Goal: Transaction & Acquisition: Purchase product/service

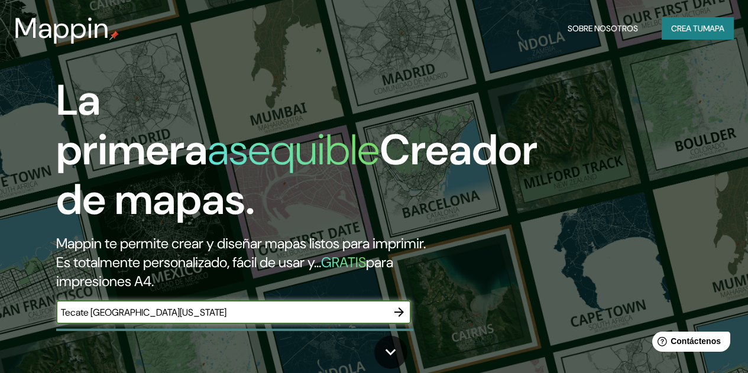
type input "Tecate [GEOGRAPHIC_DATA][US_STATE]"
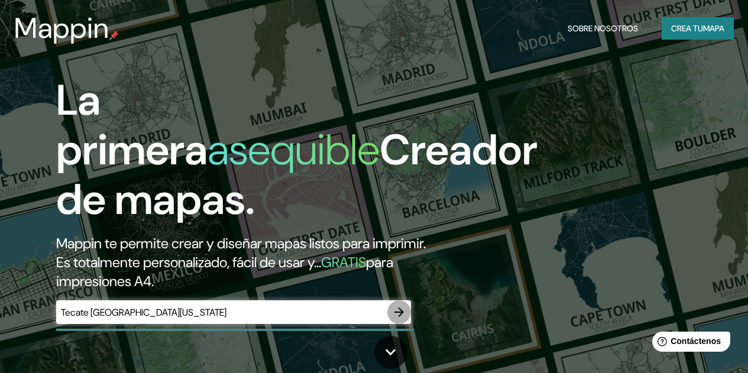
click at [403, 319] on icon "button" at bounding box center [399, 312] width 14 height 14
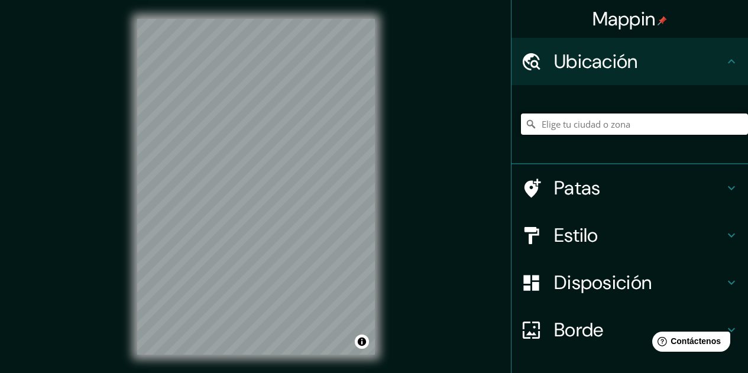
click at [583, 122] on input "Elige tu ciudad o zona" at bounding box center [634, 124] width 227 height 21
paste input "[GEOGRAPHIC_DATA]"
click at [705, 128] on input "Noord, [GEOGRAPHIC_DATA], [GEOGRAPHIC_DATA], [GEOGRAPHIC_DATA]" at bounding box center [634, 124] width 227 height 21
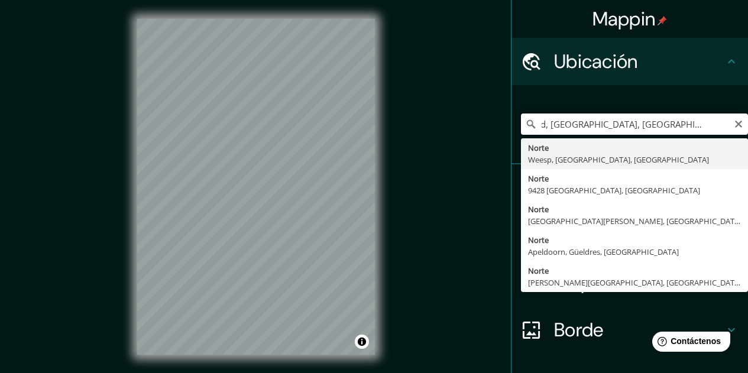
scroll to position [0, 25]
type input "Noord, [GEOGRAPHIC_DATA], [GEOGRAPHIC_DATA], [GEOGRAPHIC_DATA]"
click at [735, 124] on icon "Claro" at bounding box center [738, 124] width 7 height 7
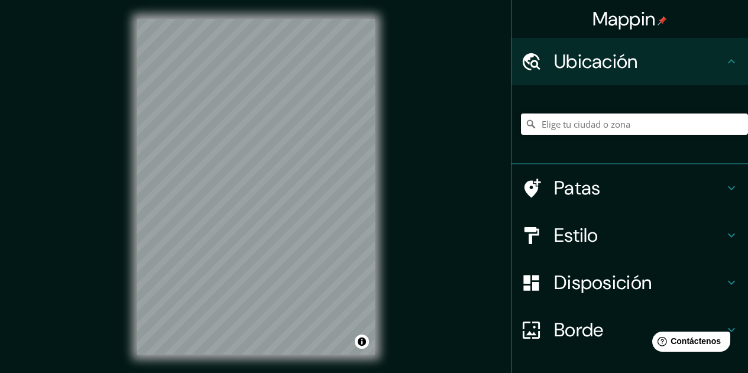
paste input "[GEOGRAPHIC_DATA]"
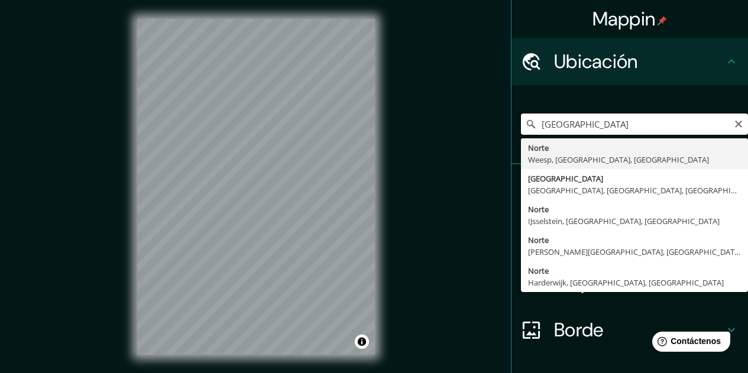
type input "[GEOGRAPHIC_DATA]"
click at [734, 127] on icon "Claro" at bounding box center [738, 123] width 9 height 9
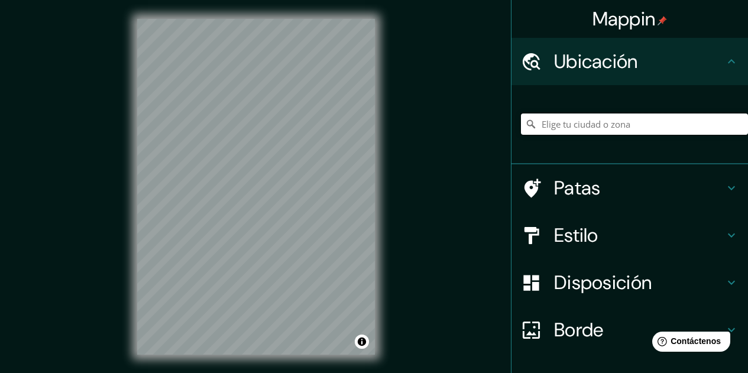
paste input "BLVD. UNIVERSIDAD"
type input "BLVD. UNIVERSIDAD"
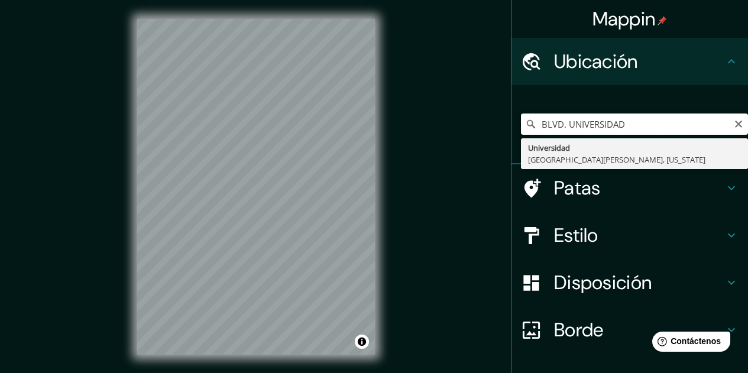
drag, startPoint x: 629, startPoint y: 127, endPoint x: 516, endPoint y: 127, distance: 113.0
click at [521, 127] on input "BLVD. UNIVERSIDAD" at bounding box center [634, 124] width 227 height 21
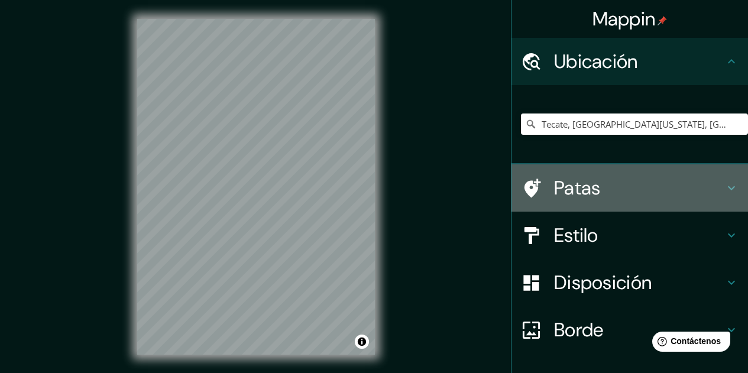
click at [666, 185] on h4 "Patas" at bounding box center [639, 188] width 170 height 24
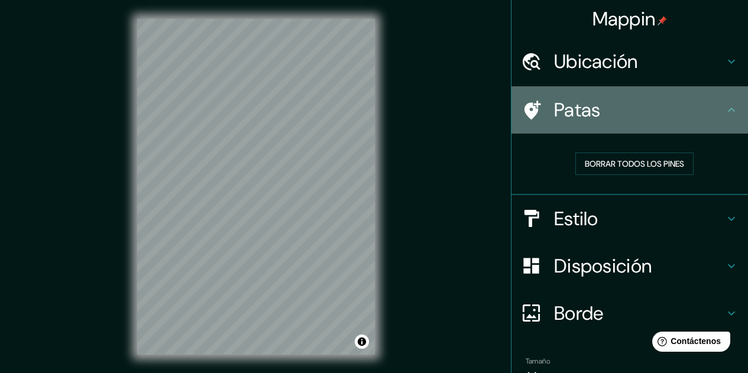
click at [554, 98] on font "Patas" at bounding box center [577, 110] width 47 height 25
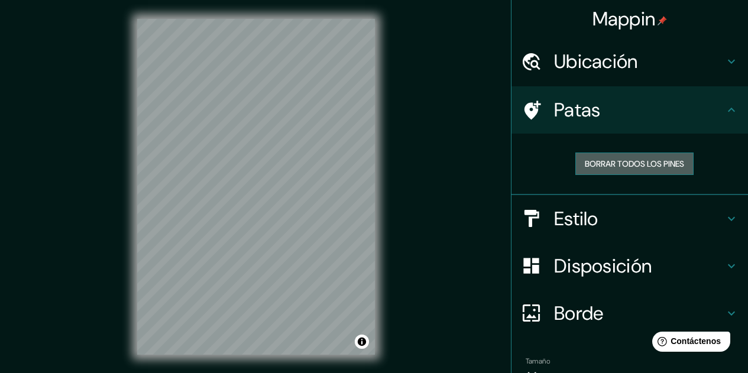
click at [665, 153] on button "Borrar todos los pines" at bounding box center [635, 164] width 118 height 22
click at [698, 102] on h4 "Patas" at bounding box center [639, 110] width 170 height 24
click at [726, 114] on icon at bounding box center [732, 110] width 14 height 14
click at [725, 67] on icon at bounding box center [732, 61] width 14 height 14
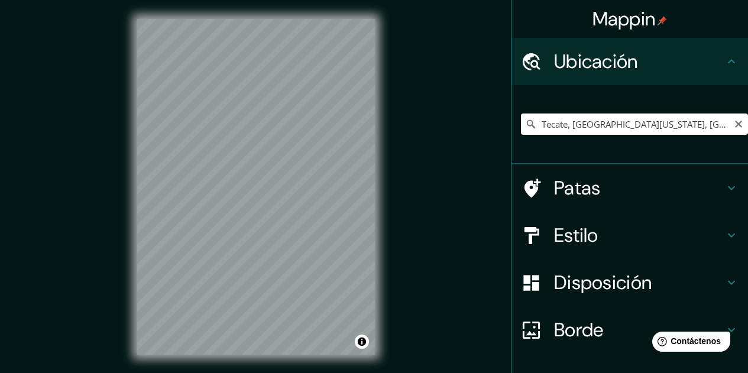
click at [673, 131] on input "Tecate, [GEOGRAPHIC_DATA][US_STATE], [GEOGRAPHIC_DATA]" at bounding box center [634, 124] width 227 height 21
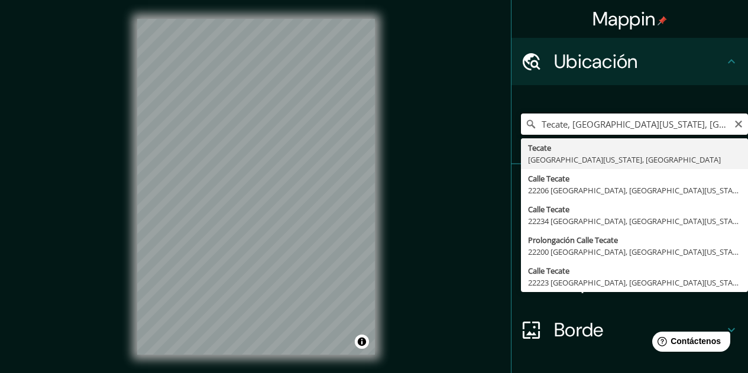
paste input "BLVD. UNIVERSIDAD"
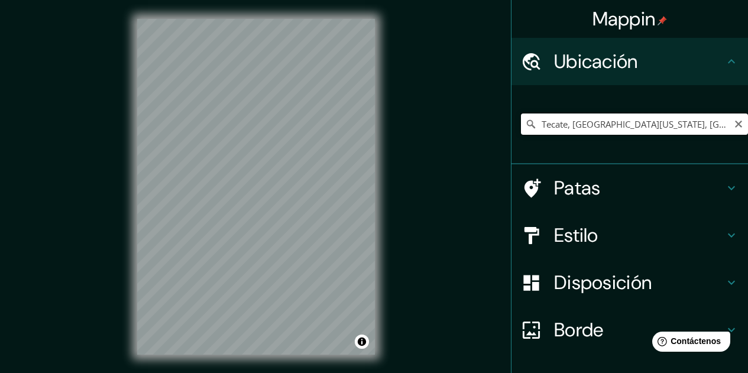
click at [677, 127] on input "Tecate, [GEOGRAPHIC_DATA][US_STATE], [GEOGRAPHIC_DATA]" at bounding box center [634, 124] width 227 height 21
drag, startPoint x: 676, startPoint y: 127, endPoint x: 569, endPoint y: 127, distance: 107.1
click at [569, 127] on input "Tecate, [GEOGRAPHIC_DATA][US_STATE], [GEOGRAPHIC_DATA]" at bounding box center [634, 124] width 227 height 21
click at [676, 130] on input "Tecate, [GEOGRAPHIC_DATA][US_STATE], [GEOGRAPHIC_DATA]" at bounding box center [634, 124] width 227 height 21
click at [634, 124] on input "Tecate, [GEOGRAPHIC_DATA][US_STATE], [GEOGRAPHIC_DATA]" at bounding box center [634, 124] width 227 height 21
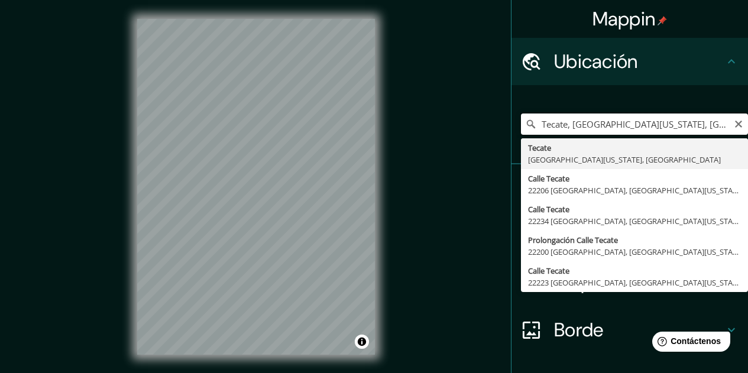
click at [674, 129] on input "Tecate, [GEOGRAPHIC_DATA][US_STATE], [GEOGRAPHIC_DATA]" at bounding box center [634, 124] width 227 height 21
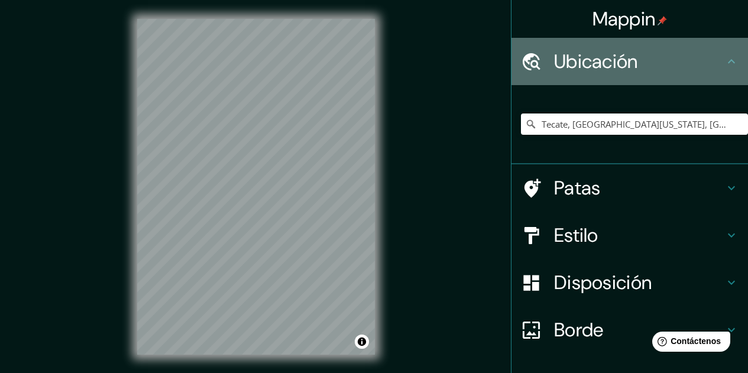
click at [689, 81] on div "Ubicación" at bounding box center [630, 61] width 237 height 47
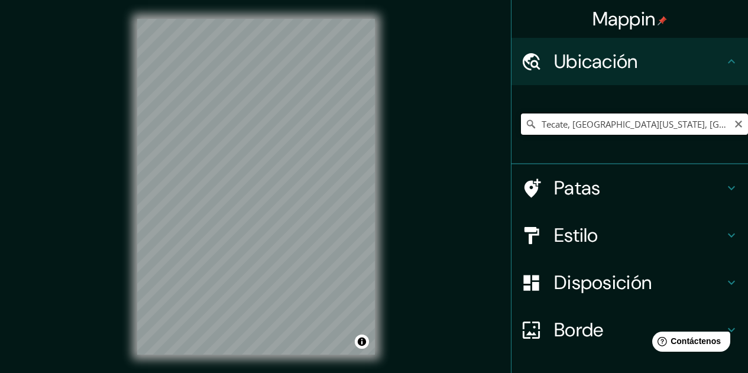
click at [670, 121] on input "Tecate, [GEOGRAPHIC_DATA][US_STATE], [GEOGRAPHIC_DATA]" at bounding box center [634, 124] width 227 height 21
click at [425, 121] on div "Mappin [GEOGRAPHIC_DATA][US_STATE][US_STATE][US_STATE][US_STATE][US_STATE] [GEO…" at bounding box center [374, 196] width 748 height 393
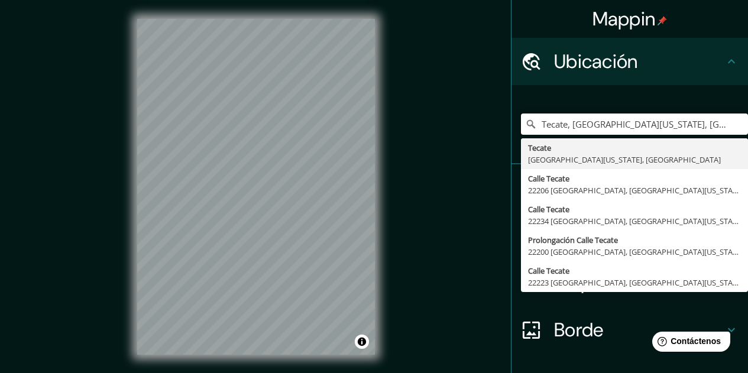
drag, startPoint x: 693, startPoint y: 123, endPoint x: 506, endPoint y: 114, distance: 187.1
click at [512, 114] on div "[GEOGRAPHIC_DATA][US_STATE][US_STATE][US_STATE][US_STATE][US_STATE] [GEOGRAPHIC…" at bounding box center [630, 124] width 237 height 79
paste input "H98G+88P Tecate, [GEOGRAPHIC_DATA][US_STATE]"
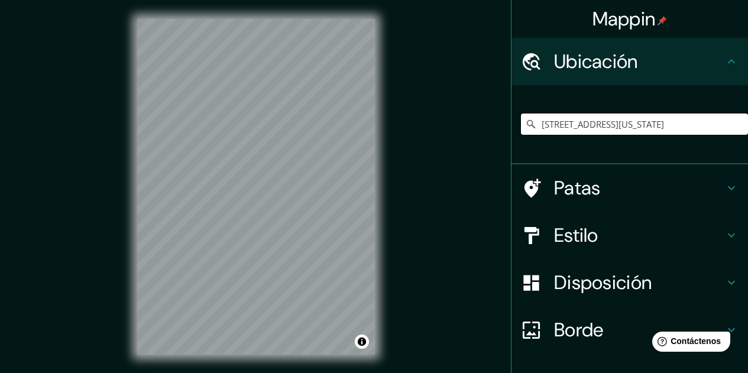
type input "[STREET_ADDRESS][US_STATE]"
click at [595, 230] on h4 "Estilo" at bounding box center [639, 236] width 170 height 24
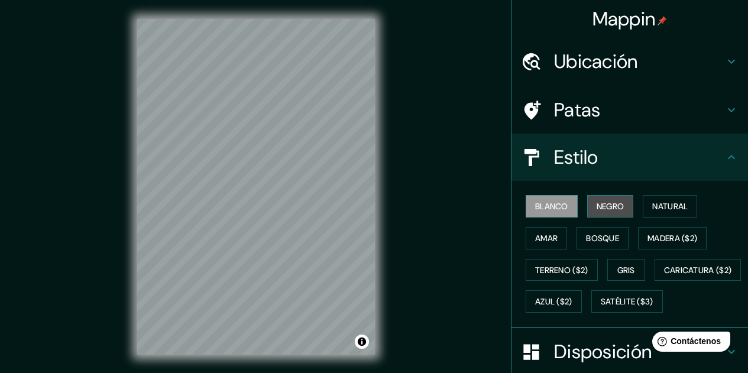
click at [600, 201] on font "Negro" at bounding box center [611, 206] width 28 height 15
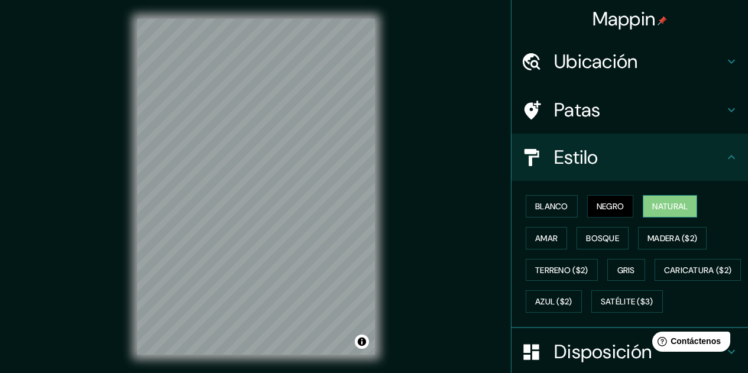
click at [660, 211] on font "Natural" at bounding box center [669, 206] width 35 height 11
click at [342, 114] on div at bounding box center [344, 110] width 9 height 9
click at [625, 268] on font "Gris" at bounding box center [627, 270] width 18 height 11
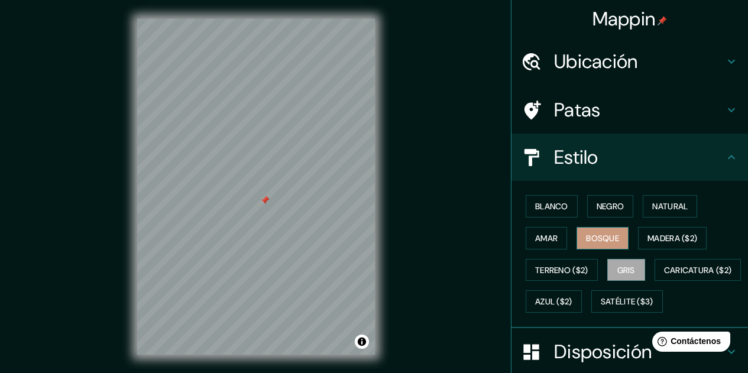
click at [603, 245] on font "Bosque" at bounding box center [602, 238] width 33 height 15
click at [545, 240] on font "Amar" at bounding box center [546, 238] width 22 height 11
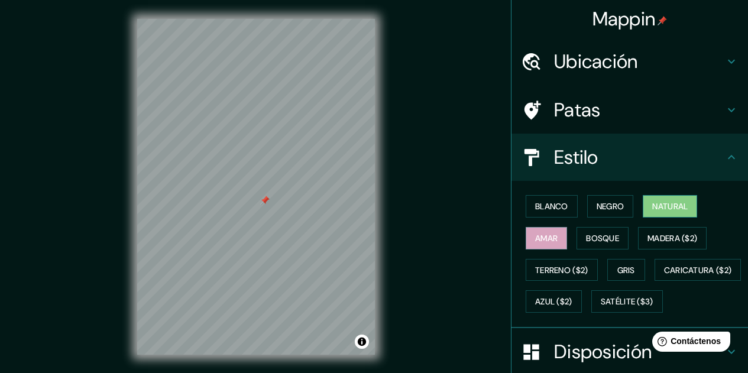
click at [669, 209] on font "Natural" at bounding box center [669, 206] width 35 height 11
click at [600, 204] on font "Negro" at bounding box center [611, 206] width 28 height 11
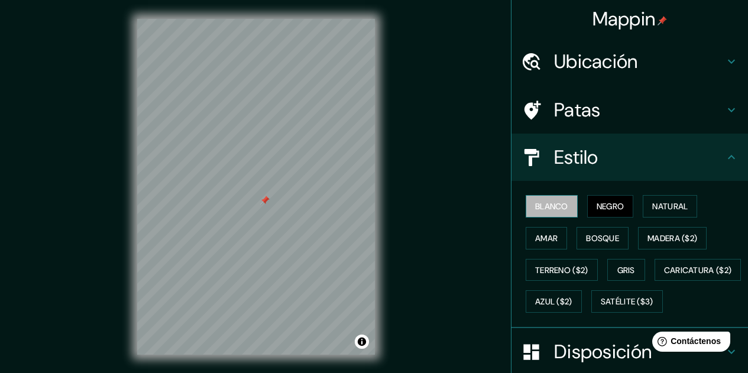
click at [543, 199] on font "Blanco" at bounding box center [551, 206] width 33 height 15
click at [597, 211] on font "Negro" at bounding box center [611, 206] width 28 height 11
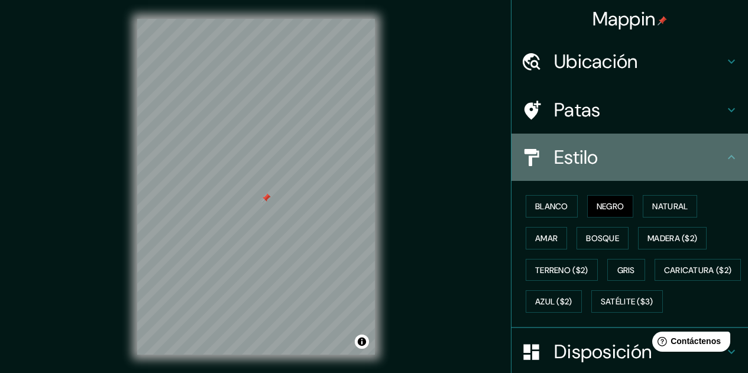
click at [683, 166] on h4 "Estilo" at bounding box center [639, 158] width 170 height 24
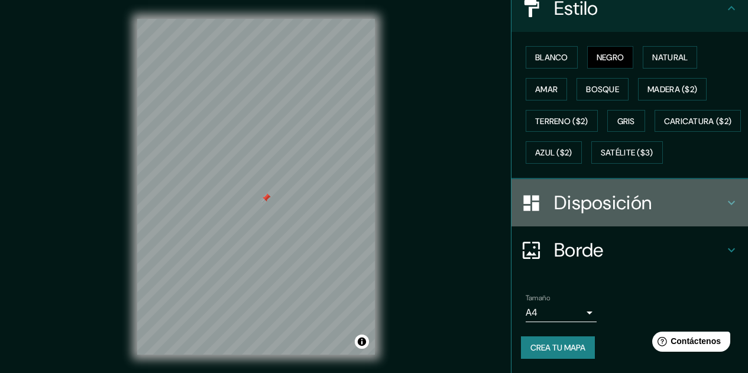
click at [699, 206] on h4 "Disposición" at bounding box center [639, 203] width 170 height 24
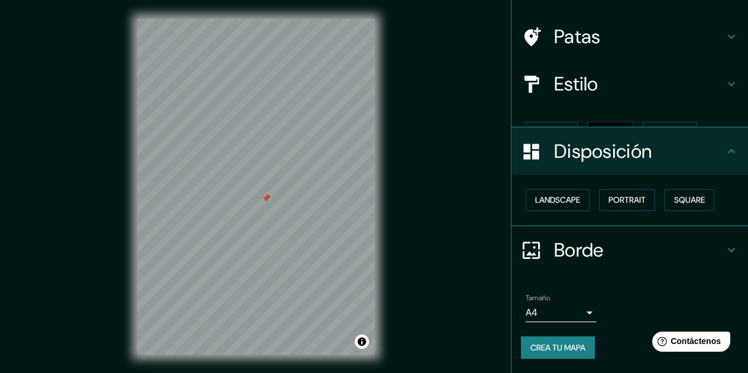
scroll to position [53, 0]
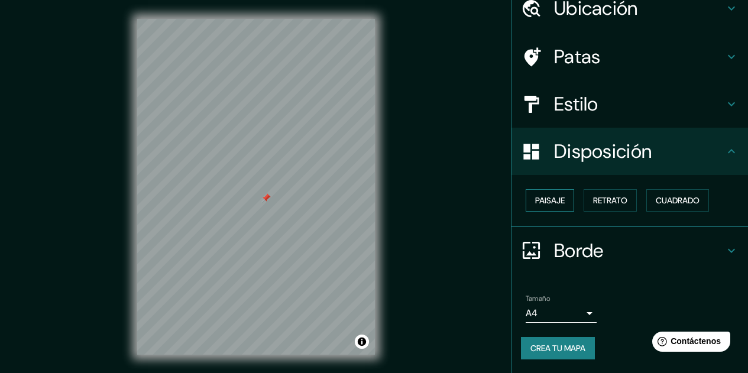
click at [555, 193] on font "Paisaje" at bounding box center [550, 200] width 30 height 15
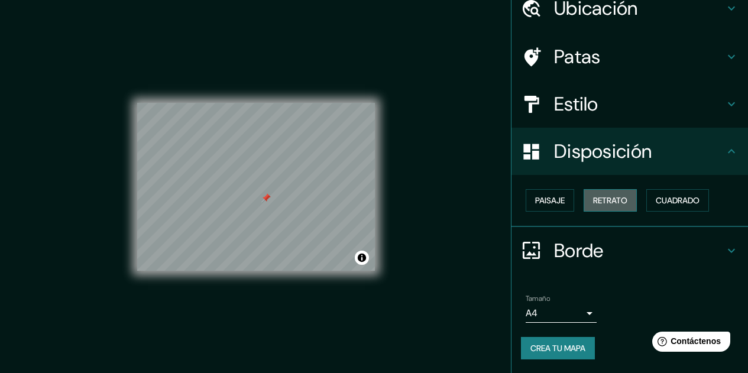
click at [597, 196] on font "Retrato" at bounding box center [610, 200] width 34 height 11
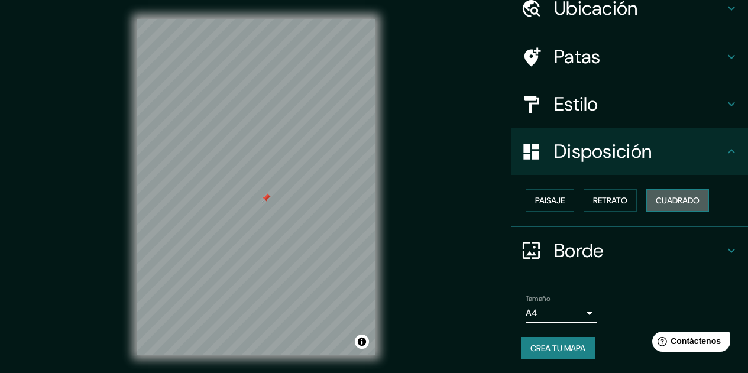
click at [674, 201] on font "Cuadrado" at bounding box center [678, 200] width 44 height 11
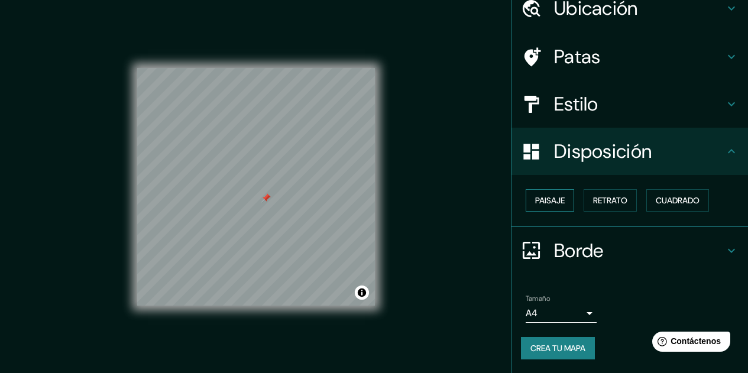
click at [553, 201] on font "Paisaje" at bounding box center [550, 200] width 30 height 11
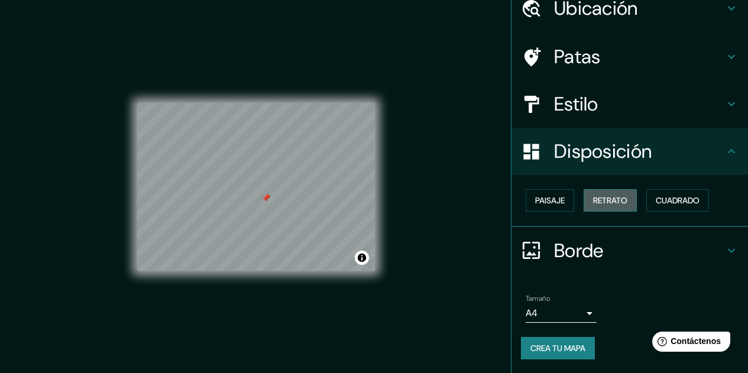
click at [596, 198] on font "Retrato" at bounding box center [610, 200] width 34 height 11
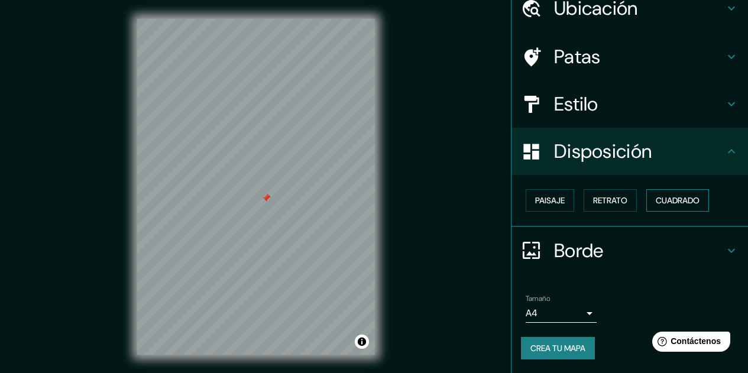
click at [688, 208] on font "Cuadrado" at bounding box center [678, 200] width 44 height 15
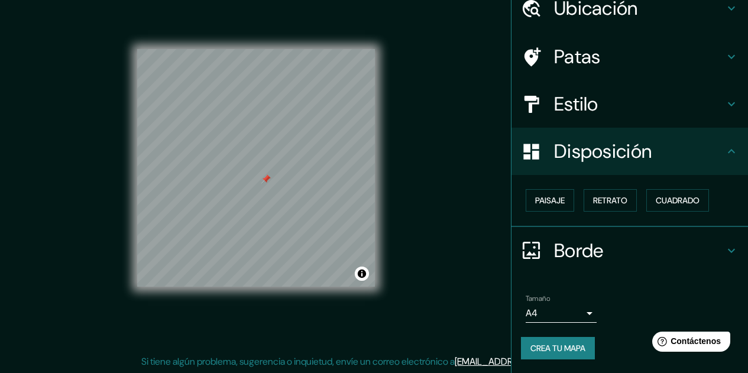
scroll to position [20, 0]
click at [689, 252] on h4 "Borde" at bounding box center [639, 251] width 170 height 24
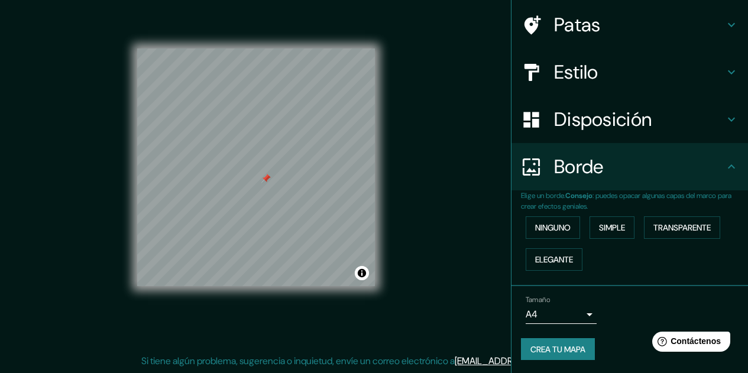
scroll to position [86, 0]
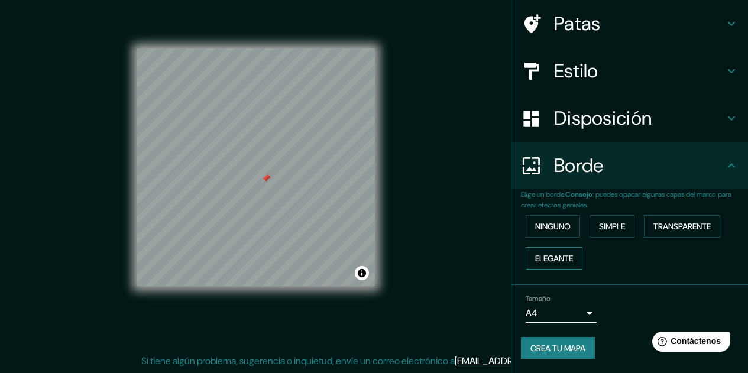
click at [562, 263] on font "Elegante" at bounding box center [554, 258] width 38 height 11
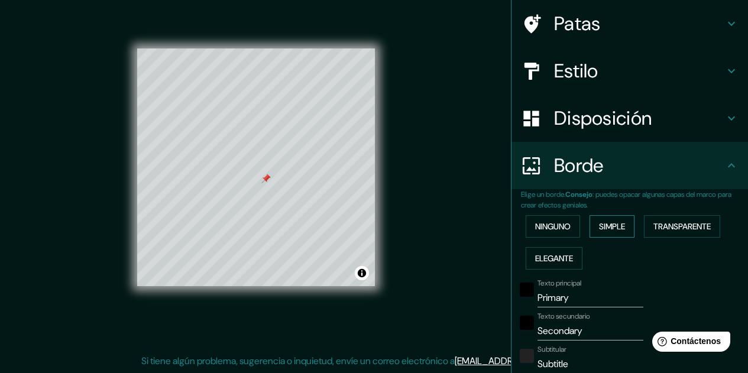
click at [610, 225] on font "Simple" at bounding box center [612, 226] width 26 height 11
click at [660, 223] on font "Transparente" at bounding box center [682, 226] width 57 height 11
click at [552, 251] on font "Elegante" at bounding box center [554, 258] width 38 height 15
click at [547, 230] on font "Ninguno" at bounding box center [552, 226] width 35 height 11
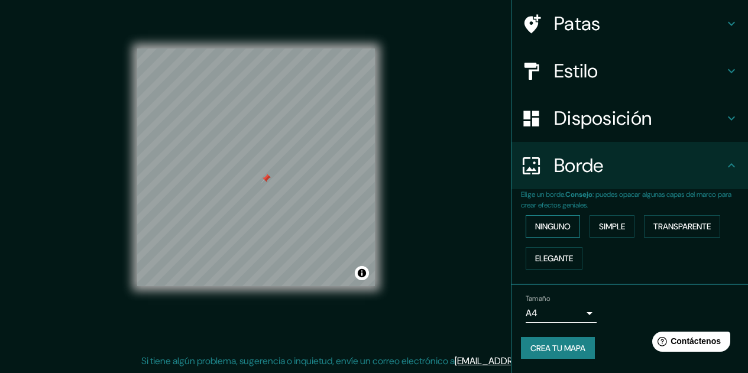
click at [554, 229] on font "Ninguno" at bounding box center [552, 226] width 35 height 11
click at [600, 225] on font "Simple" at bounding box center [612, 226] width 26 height 11
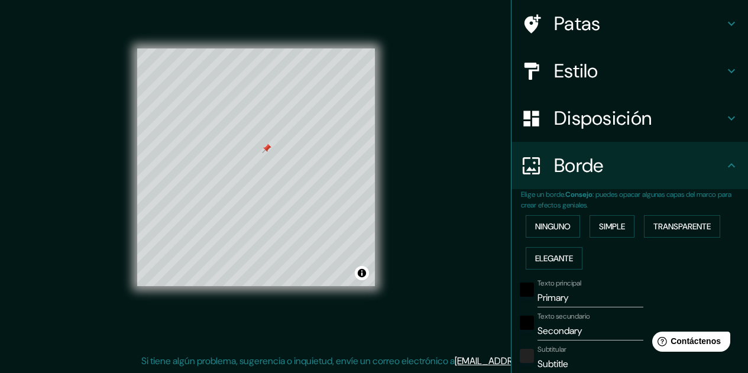
click at [483, 180] on div "Mappin Ubicación [STREET_ADDRESS][GEOGRAPHIC_DATA][US_STATE][US_STATE][US_STATE…" at bounding box center [374, 176] width 748 height 393
click at [704, 267] on div "Ninguno Simple Transparente Elegante" at bounding box center [634, 243] width 227 height 64
click at [705, 171] on h4 "Borde" at bounding box center [639, 166] width 170 height 24
click at [725, 175] on div "Borde" at bounding box center [630, 165] width 237 height 47
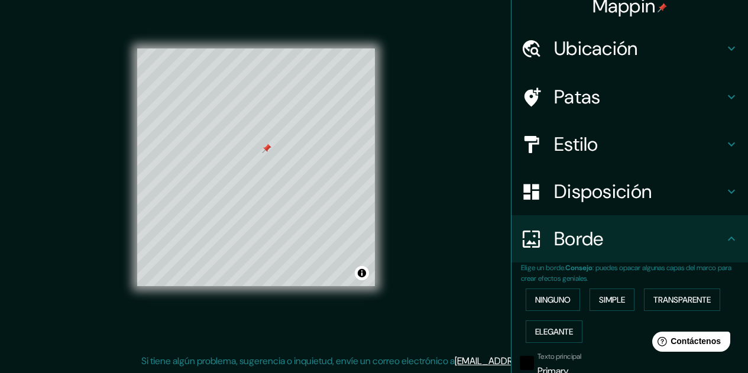
scroll to position [0, 0]
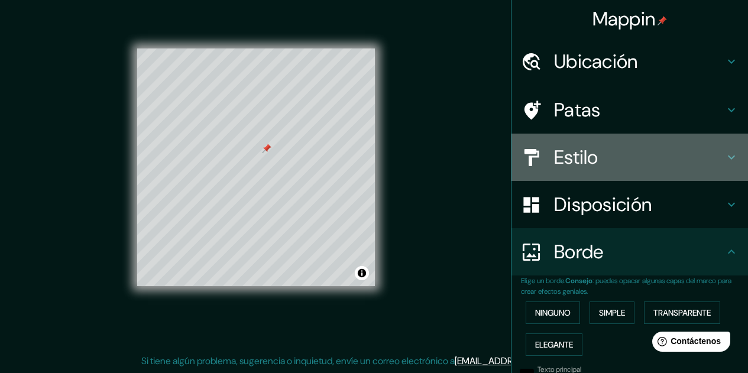
click at [708, 156] on h4 "Estilo" at bounding box center [639, 158] width 170 height 24
type input "161"
type input "32"
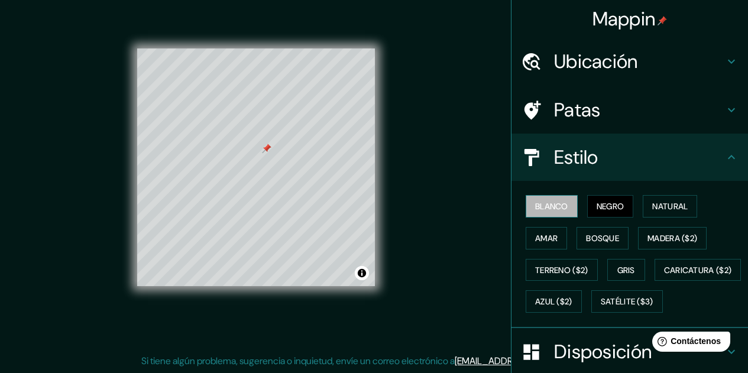
click at [558, 208] on font "Blanco" at bounding box center [551, 206] width 33 height 11
click at [597, 205] on font "Negro" at bounding box center [611, 206] width 28 height 11
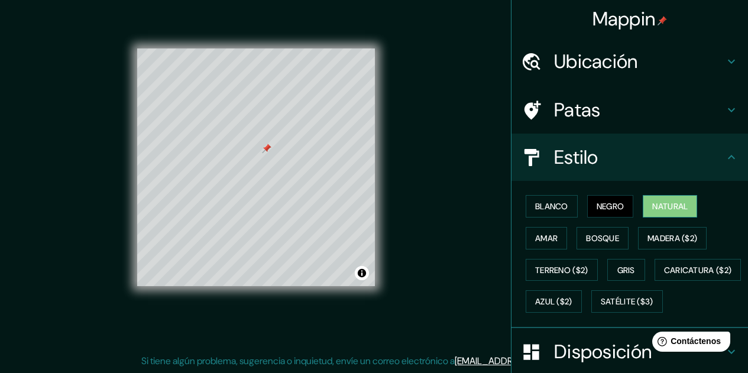
click at [634, 198] on div "Blanco Negro Natural Amar Bosque Madera ($2) Terreno ($2) Gris Caricatura ($2) …" at bounding box center [634, 253] width 227 height 127
click at [654, 202] on font "Natural" at bounding box center [669, 206] width 35 height 11
click at [535, 234] on font "Amar" at bounding box center [546, 238] width 22 height 11
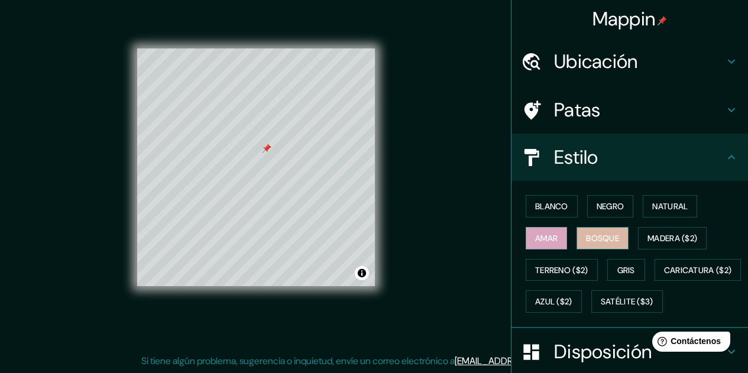
click at [598, 238] on font "Bosque" at bounding box center [602, 238] width 33 height 11
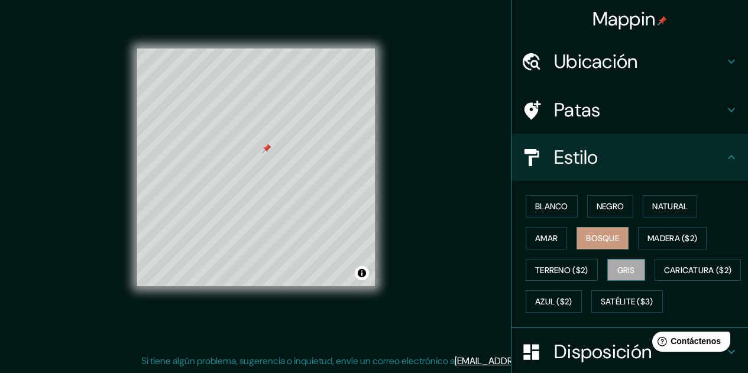
click at [618, 271] on font "Gris" at bounding box center [627, 270] width 18 height 11
click at [563, 204] on button "Blanco" at bounding box center [552, 206] width 52 height 22
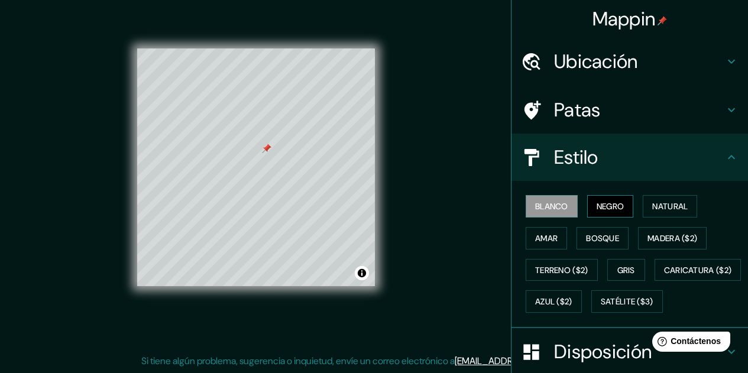
click at [603, 208] on font "Negro" at bounding box center [611, 206] width 28 height 11
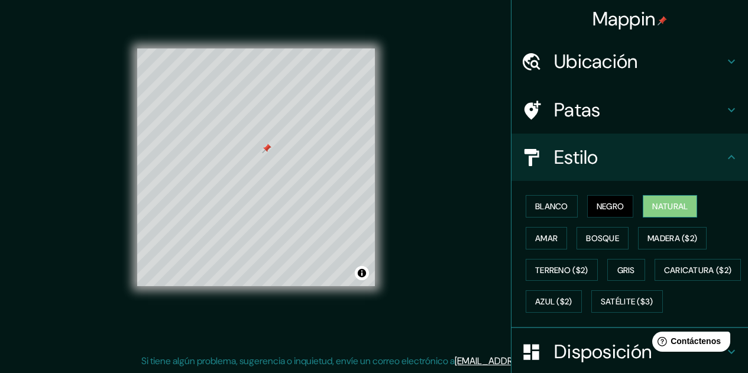
click at [670, 208] on font "Natural" at bounding box center [669, 206] width 35 height 11
click at [547, 243] on font "Amar" at bounding box center [546, 238] width 22 height 11
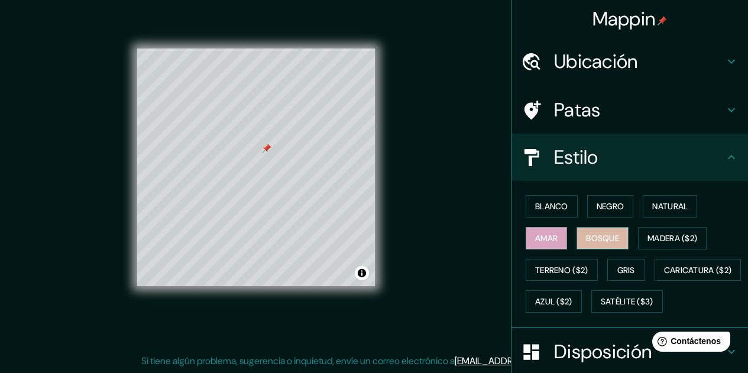
click at [586, 239] on font "Bosque" at bounding box center [602, 238] width 33 height 11
click at [726, 218] on div "Blanco Negro Natural Amar Bosque Madera ($2) Terreno ($2) Gris Caricatura ($2) …" at bounding box center [634, 253] width 227 height 127
